Goal: Find specific page/section: Find specific page/section

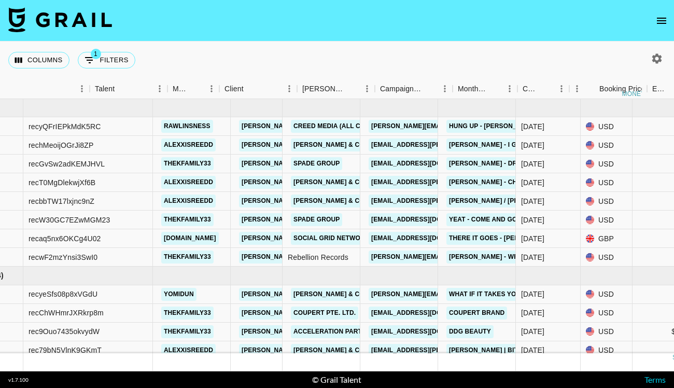
scroll to position [0, 154]
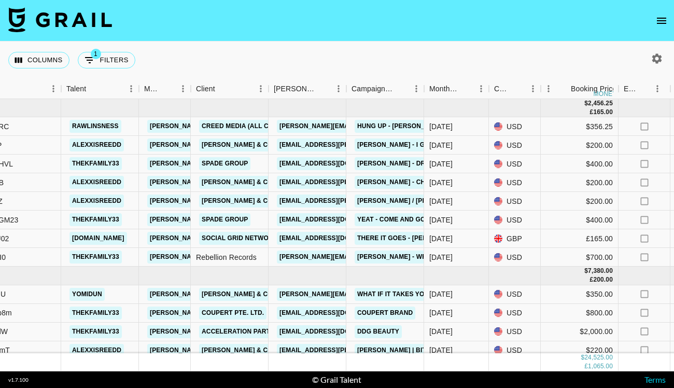
click at [662, 20] on icon "open drawer" at bounding box center [661, 21] width 12 height 12
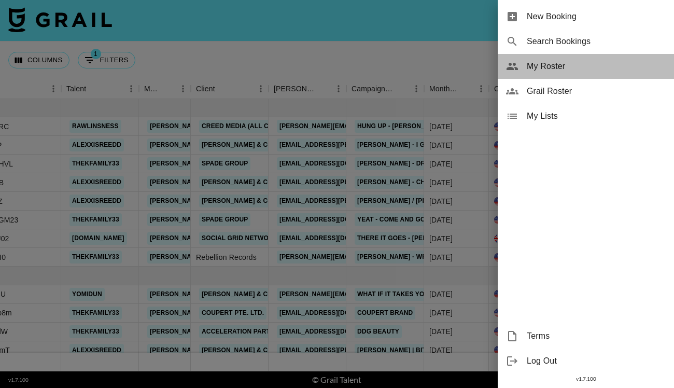
click at [545, 64] on span "My Roster" at bounding box center [595, 66] width 139 height 12
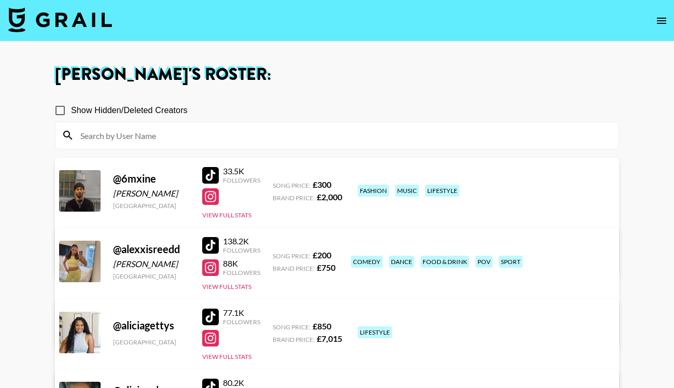
click at [387, 126] on div at bounding box center [336, 135] width 563 height 27
click at [361, 139] on input at bounding box center [343, 135] width 538 height 17
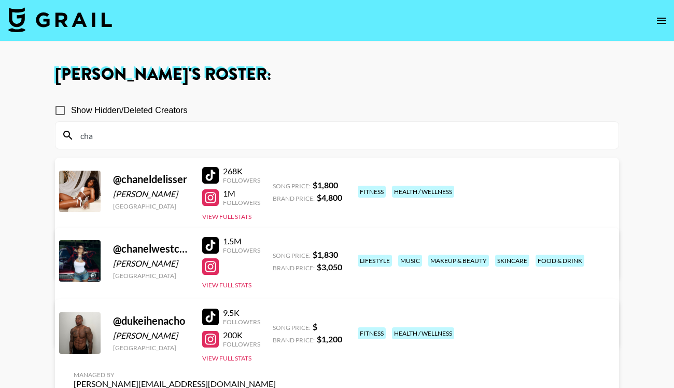
type input "cha"
click at [53, 12] on img at bounding box center [60, 19] width 104 height 25
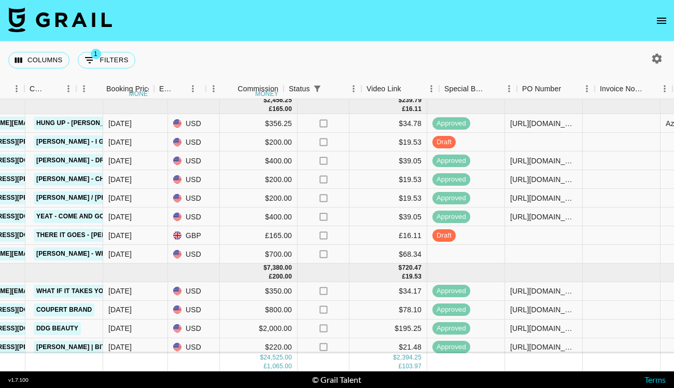
scroll to position [3, 694]
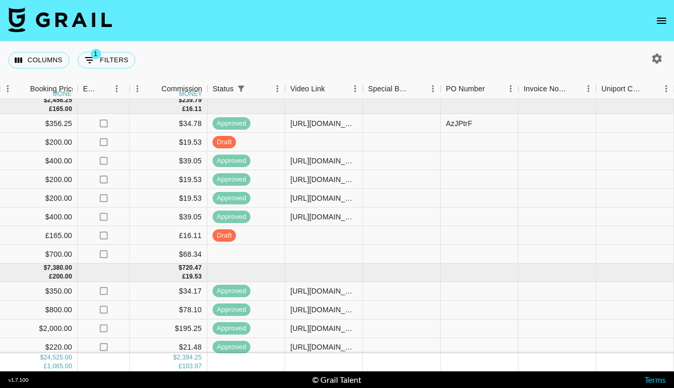
click at [656, 23] on icon "open drawer" at bounding box center [661, 21] width 12 height 12
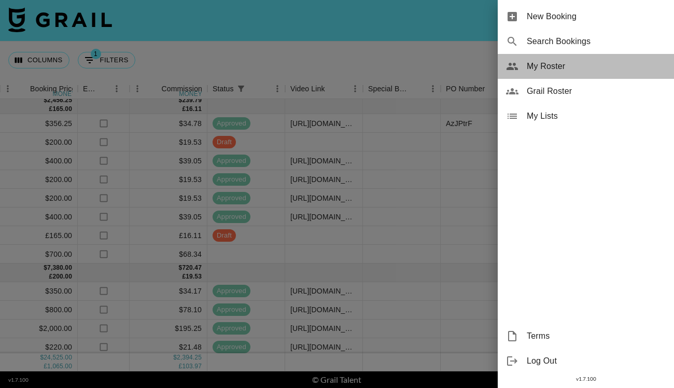
click at [534, 68] on span "My Roster" at bounding box center [595, 66] width 139 height 12
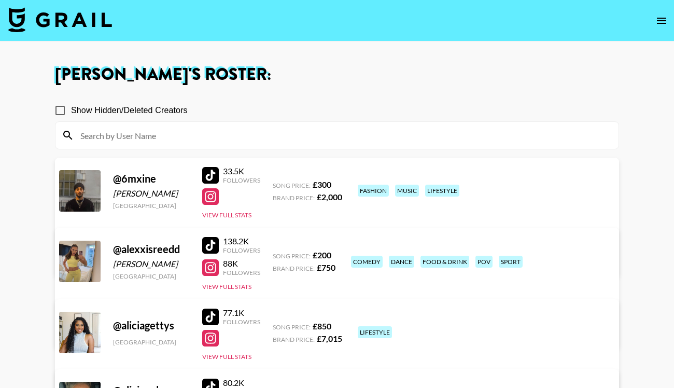
click at [231, 132] on input at bounding box center [343, 135] width 538 height 17
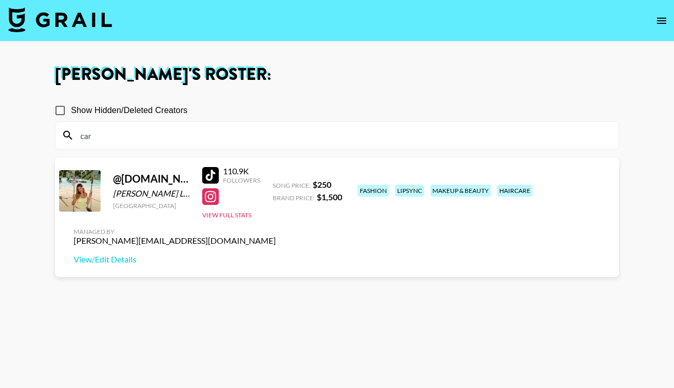
type input "car"
click at [212, 168] on div at bounding box center [210, 175] width 17 height 17
click at [99, 17] on img at bounding box center [60, 19] width 104 height 25
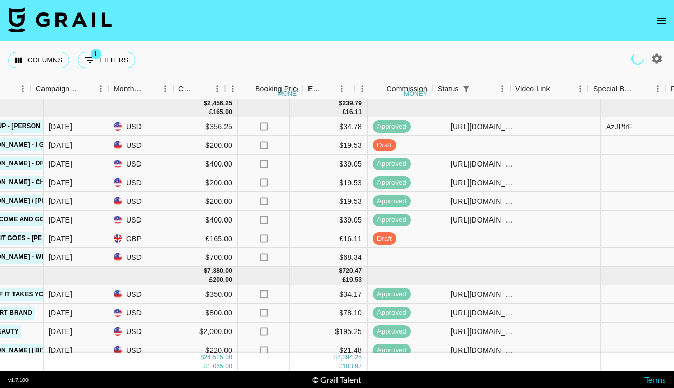
scroll to position [0, 544]
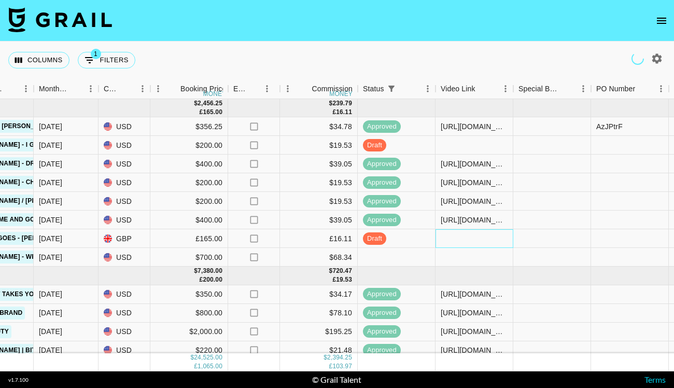
click at [441, 241] on div at bounding box center [474, 238] width 78 height 19
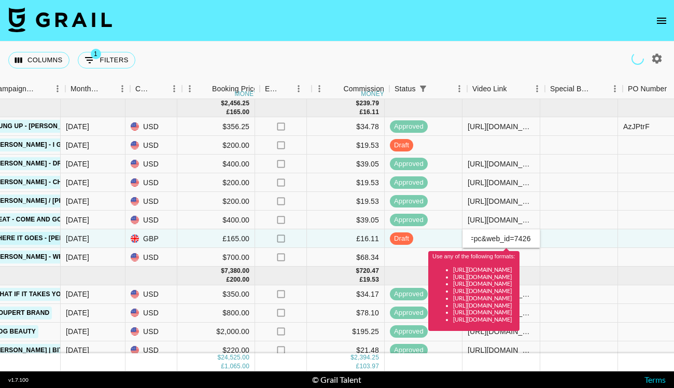
scroll to position [0, 512]
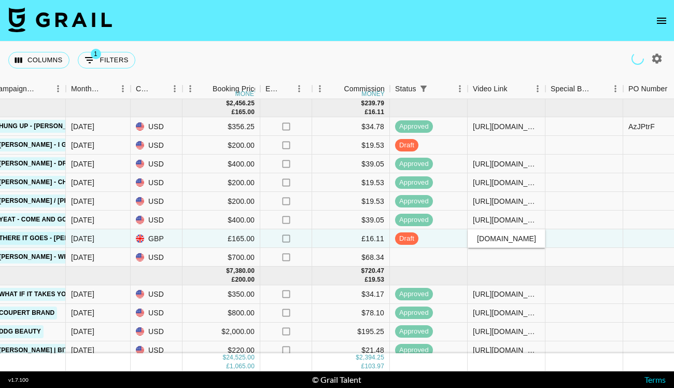
type input "[URL][EMAIL_ADDRESS][DOMAIN_NAME][DOMAIN_NAME]"
click at [497, 62] on div "Columns 1 Filters + Booking" at bounding box center [337, 59] width 674 height 37
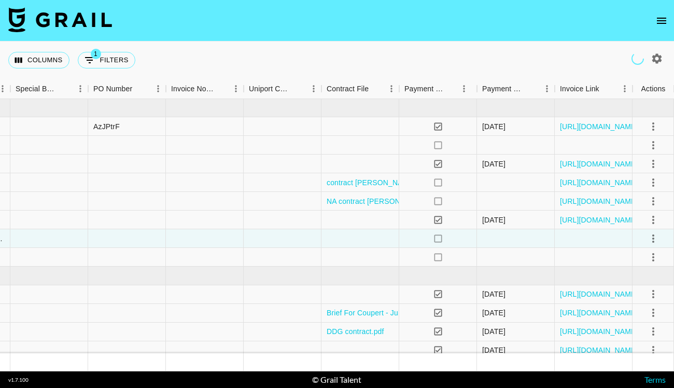
scroll to position [0, 1047]
click at [654, 240] on icon "select merge strategy" at bounding box center [653, 238] width 12 height 12
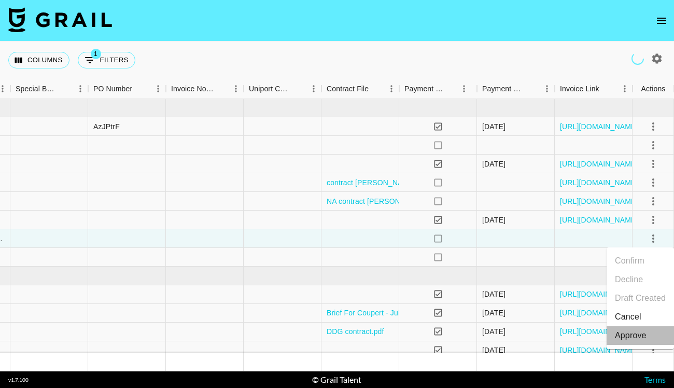
click at [633, 336] on div "Approve" at bounding box center [631, 335] width 32 height 12
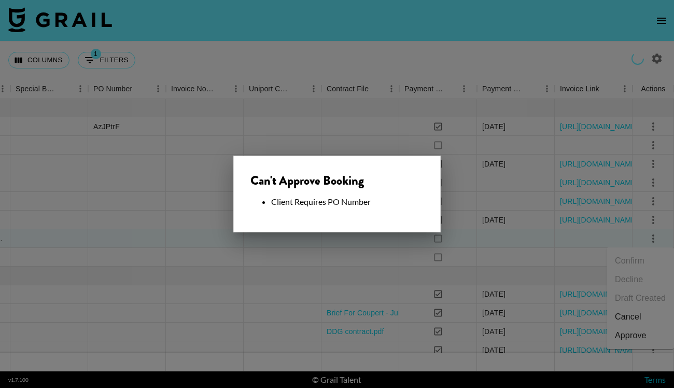
click at [338, 55] on div at bounding box center [337, 194] width 674 height 388
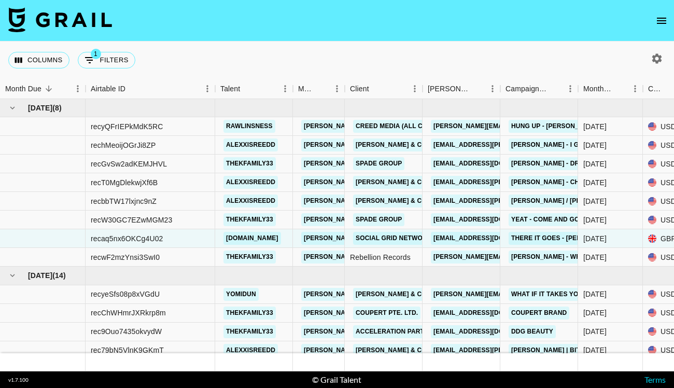
scroll to position [0, 0]
